Goal: Transaction & Acquisition: Purchase product/service

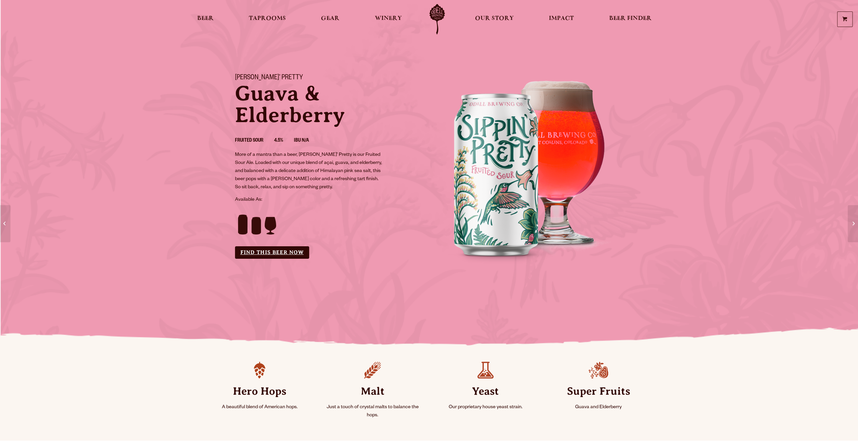
click at [275, 251] on link "Find this Beer Now" at bounding box center [272, 252] width 74 height 12
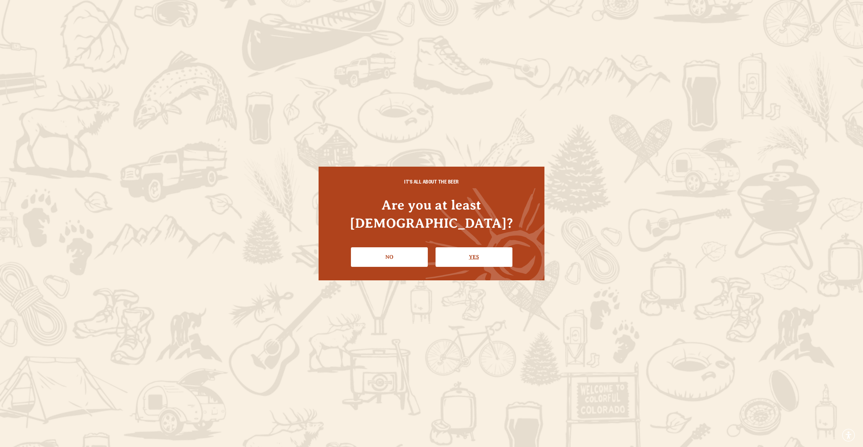
click at [473, 247] on link "Yes" at bounding box center [474, 257] width 77 height 20
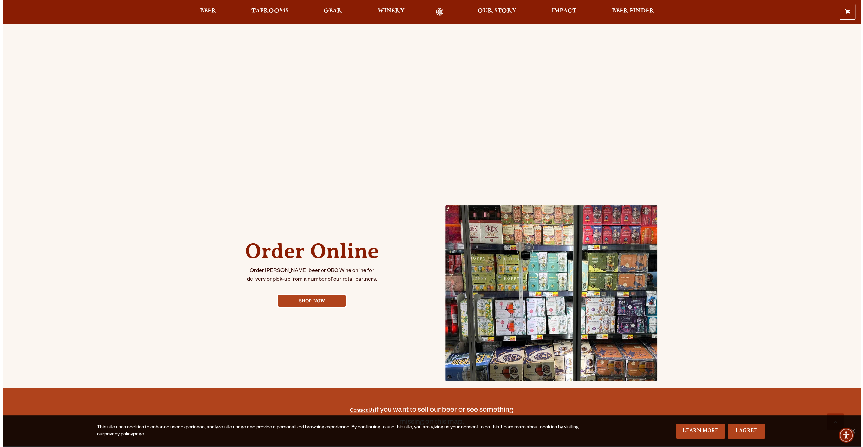
scroll to position [169, 0]
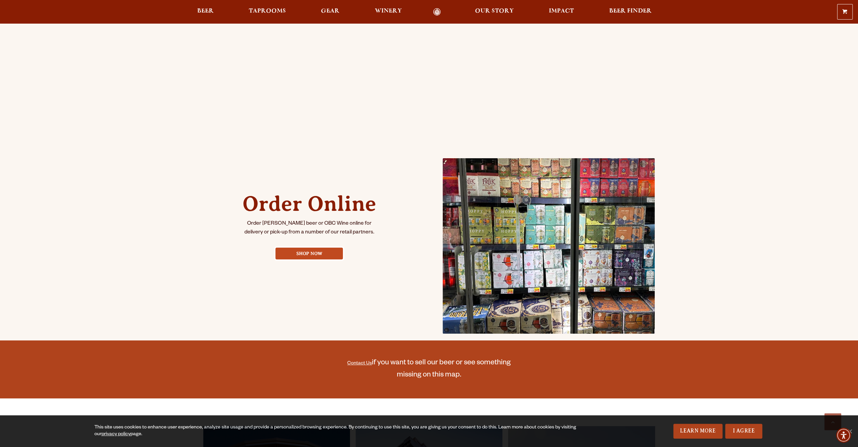
click at [322, 253] on link "Shop Now" at bounding box center [308, 253] width 67 height 12
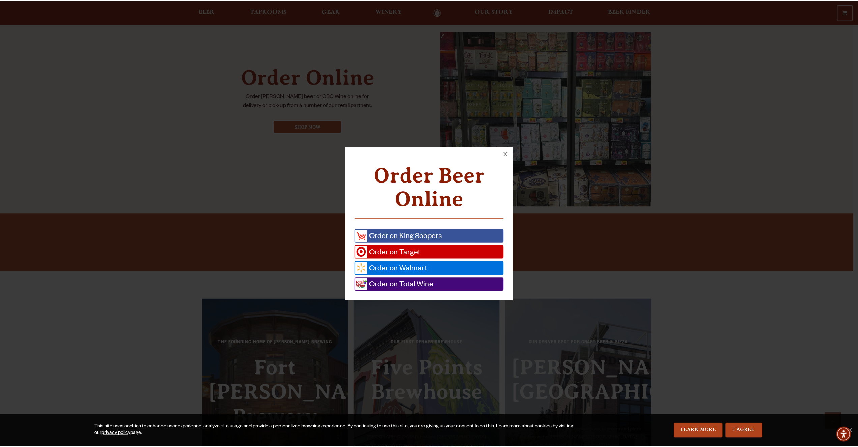
scroll to position [300, 0]
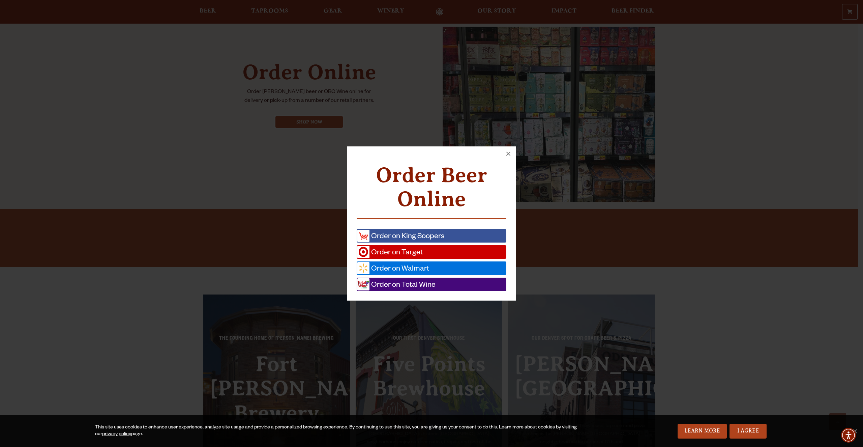
click at [423, 284] on span "Order on Total Wine" at bounding box center [402, 284] width 66 height 12
click at [417, 251] on span "Order on Target" at bounding box center [395, 252] width 53 height 12
click at [424, 268] on span "Order on Walmart" at bounding box center [399, 268] width 60 height 12
click at [508, 150] on button "×" at bounding box center [508, 153] width 15 height 15
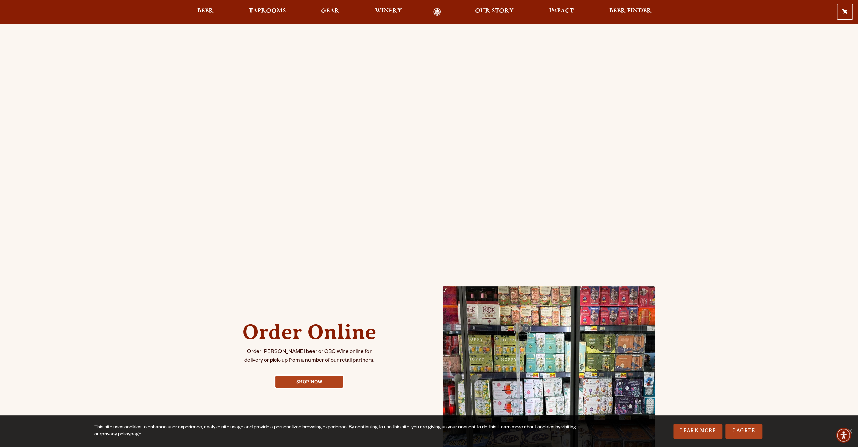
scroll to position [34, 0]
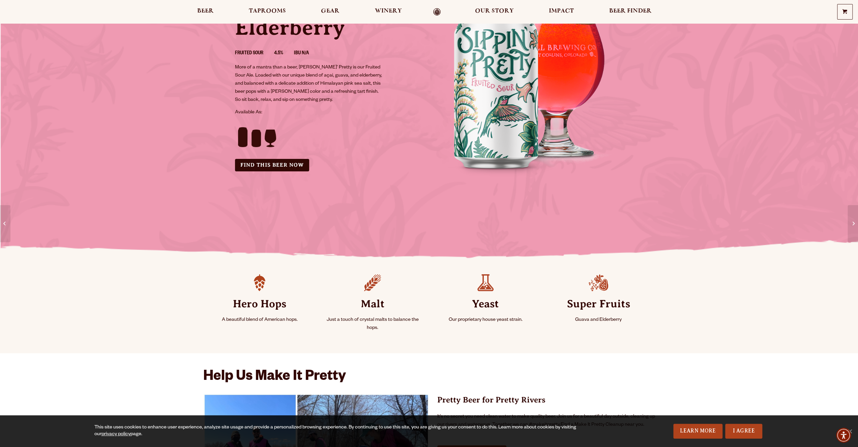
scroll to position [169, 0]
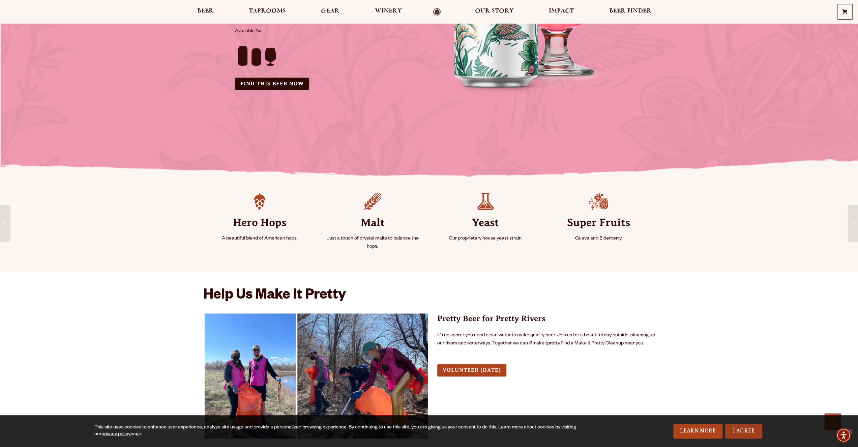
click at [742, 427] on link "I Agree" at bounding box center [743, 430] width 37 height 15
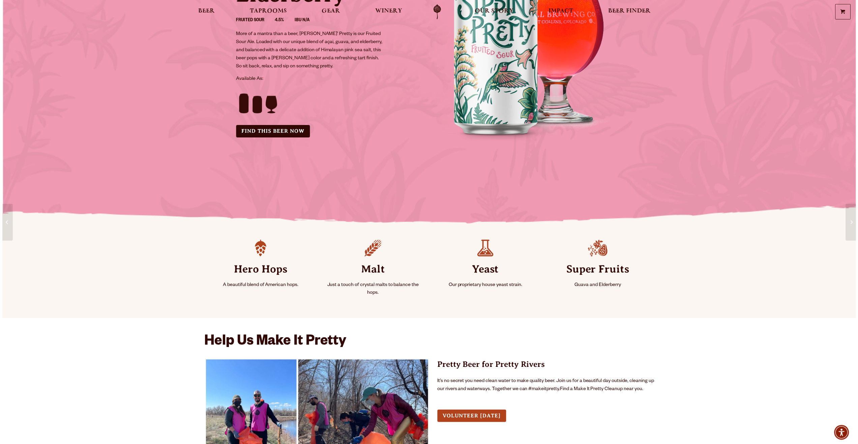
scroll to position [0, 0]
